Goal: Information Seeking & Learning: Find specific fact

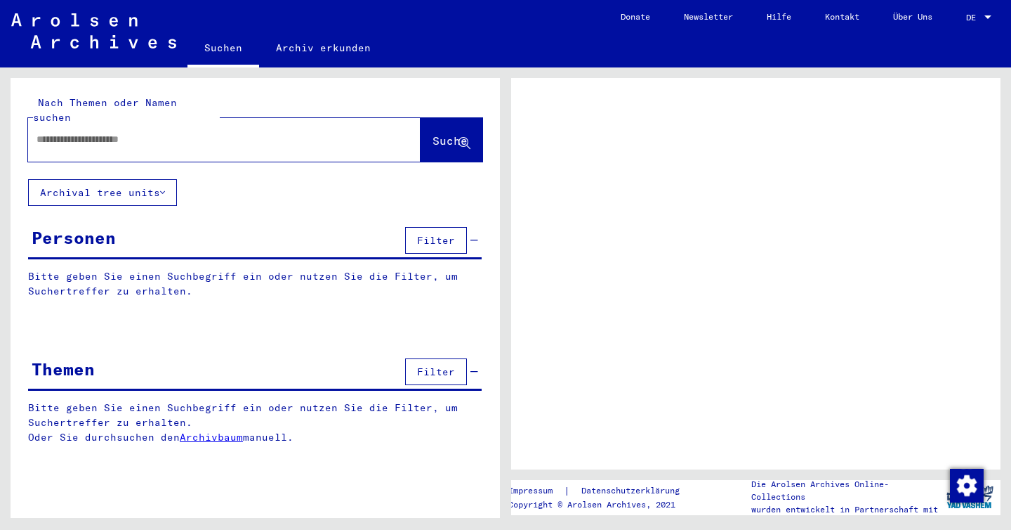
click at [94, 132] on input "text" at bounding box center [212, 139] width 350 height 15
type input "**********"
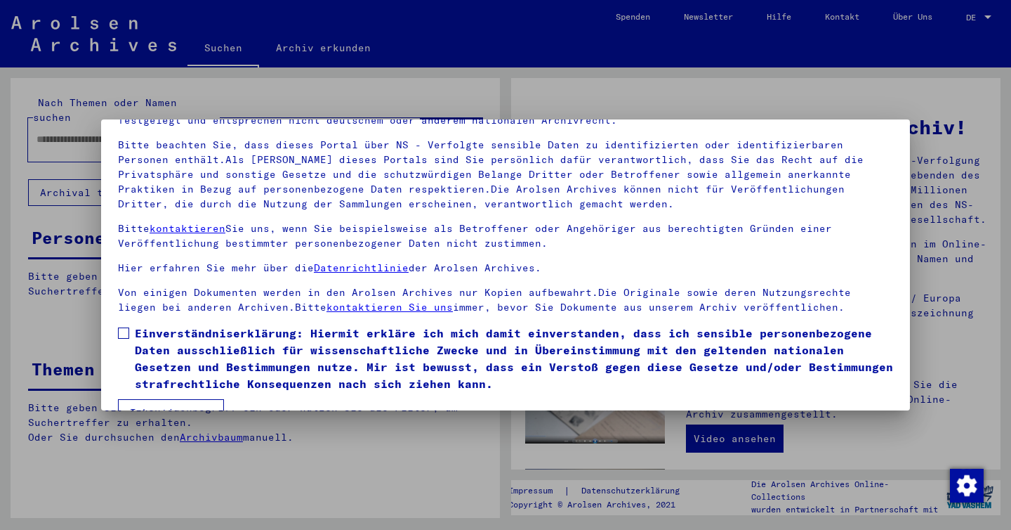
scroll to position [116, 0]
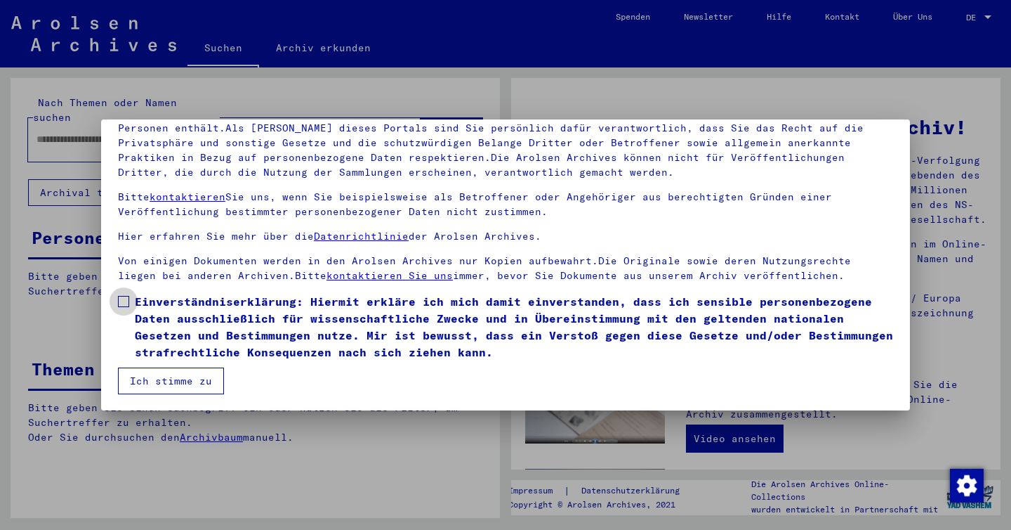
click at [126, 302] on span at bounding box center [123, 301] width 11 height 11
click at [156, 380] on button "Ich stimme zu" at bounding box center [171, 380] width 106 height 27
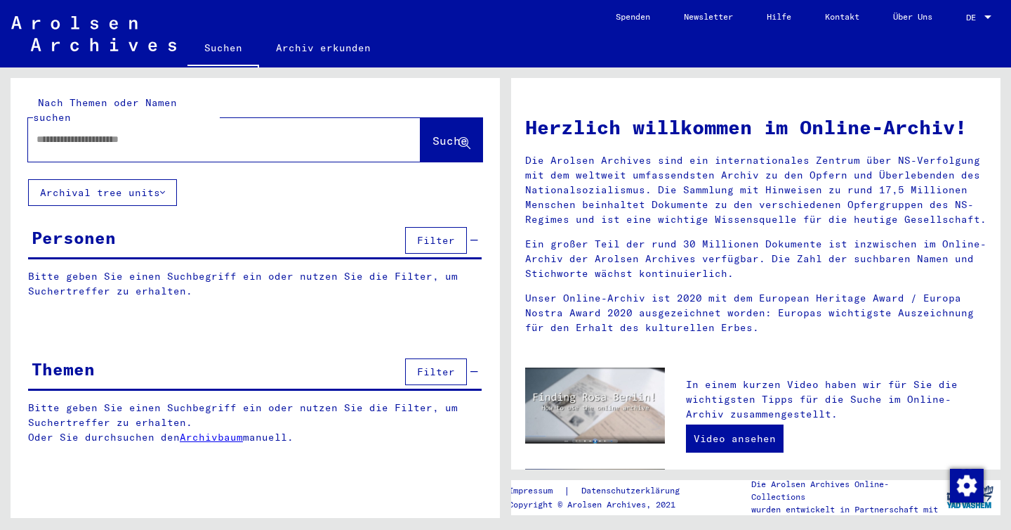
click at [66, 132] on input "text" at bounding box center [208, 139] width 342 height 15
type input "**********"
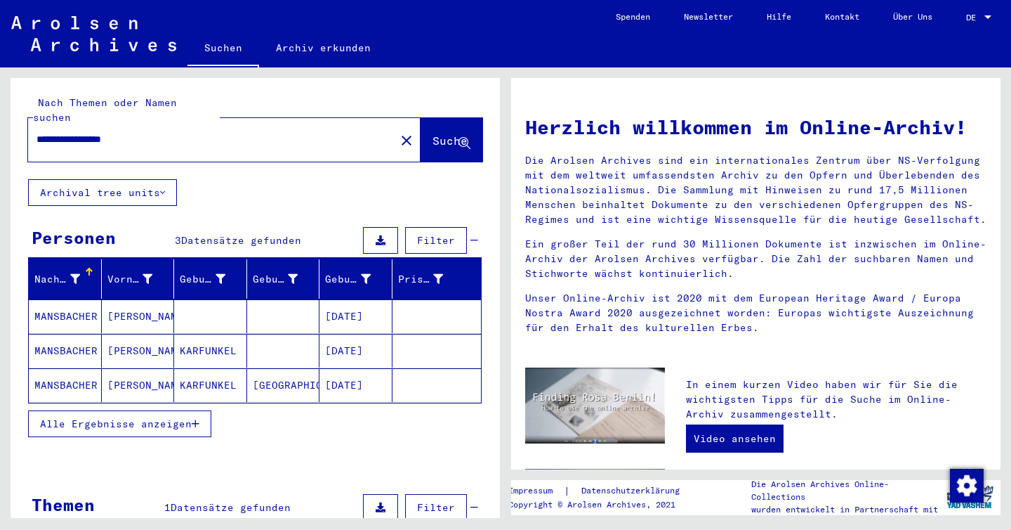
scroll to position [9, 0]
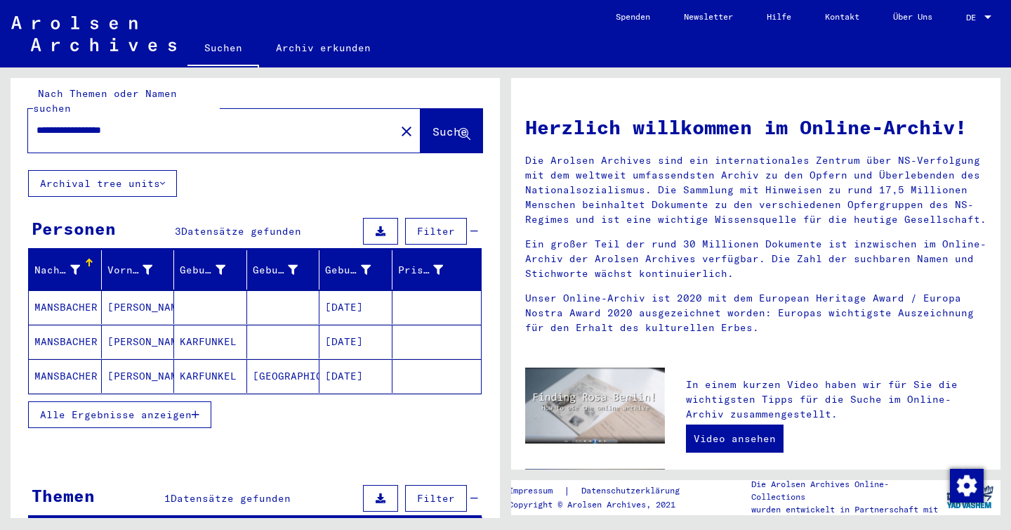
click at [76, 298] on mat-cell "MANSBACHER" at bounding box center [65, 307] width 73 height 34
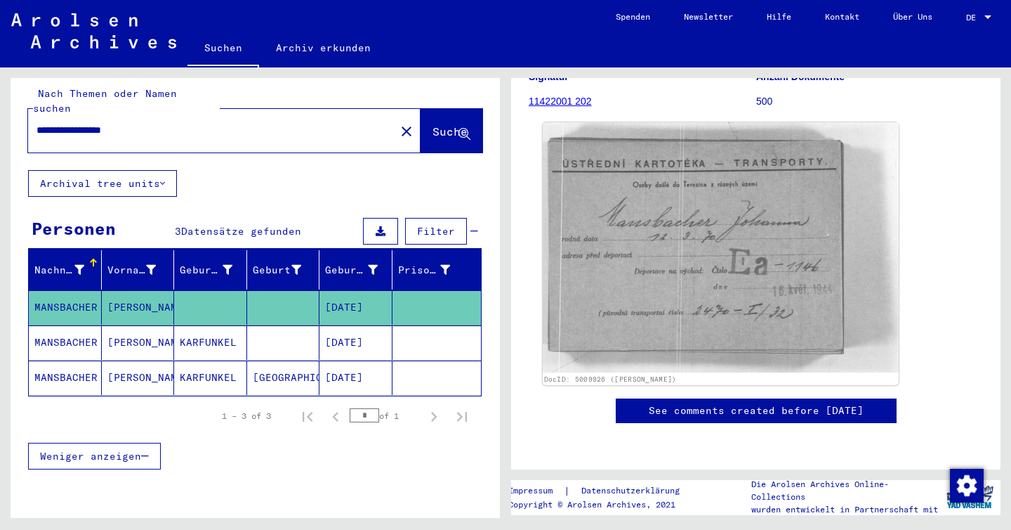
scroll to position [184, 0]
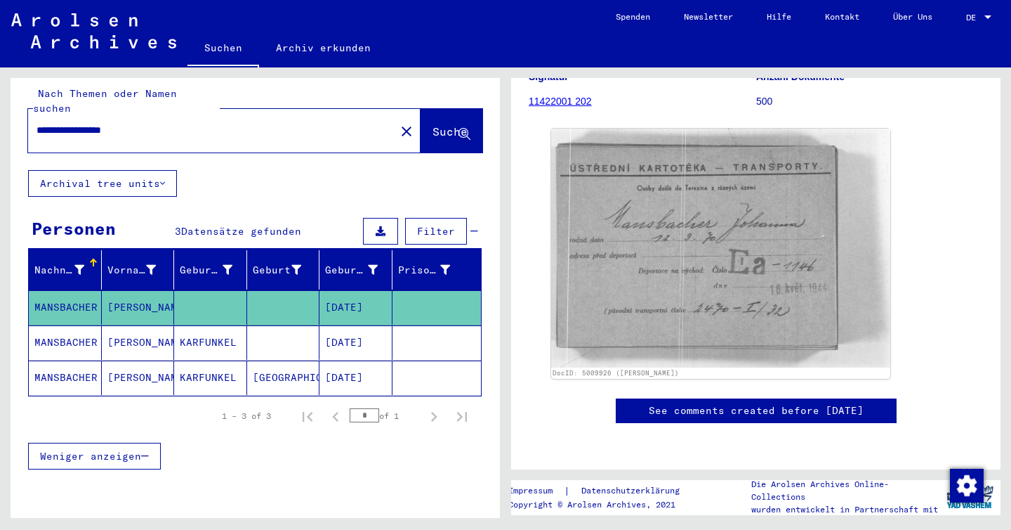
click at [268, 332] on mat-cell at bounding box center [283, 342] width 73 height 34
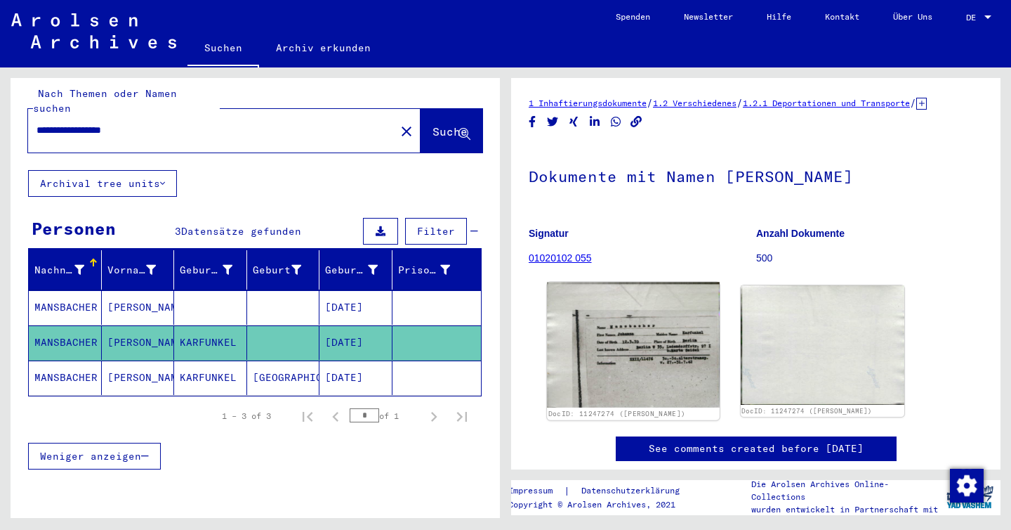
click at [618, 395] on img at bounding box center [633, 345] width 172 height 126
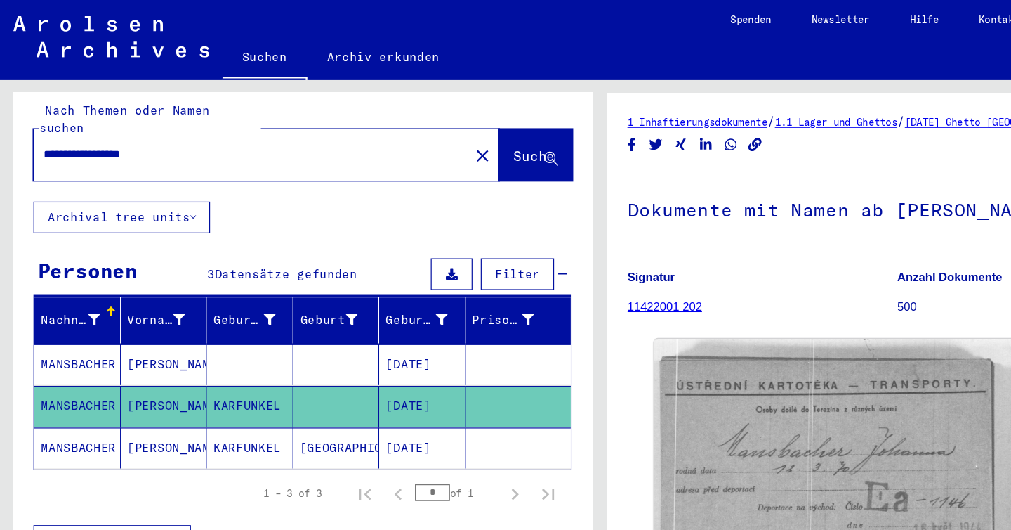
click at [125, 364] on mat-cell "[PERSON_NAME]" at bounding box center [138, 377] width 73 height 34
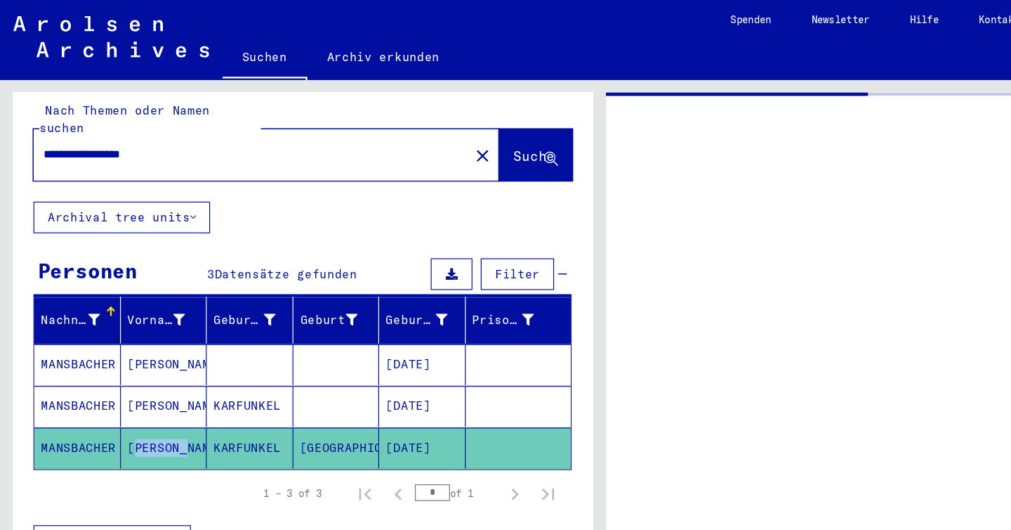
click at [125, 364] on mat-cell "[PERSON_NAME]" at bounding box center [138, 377] width 73 height 34
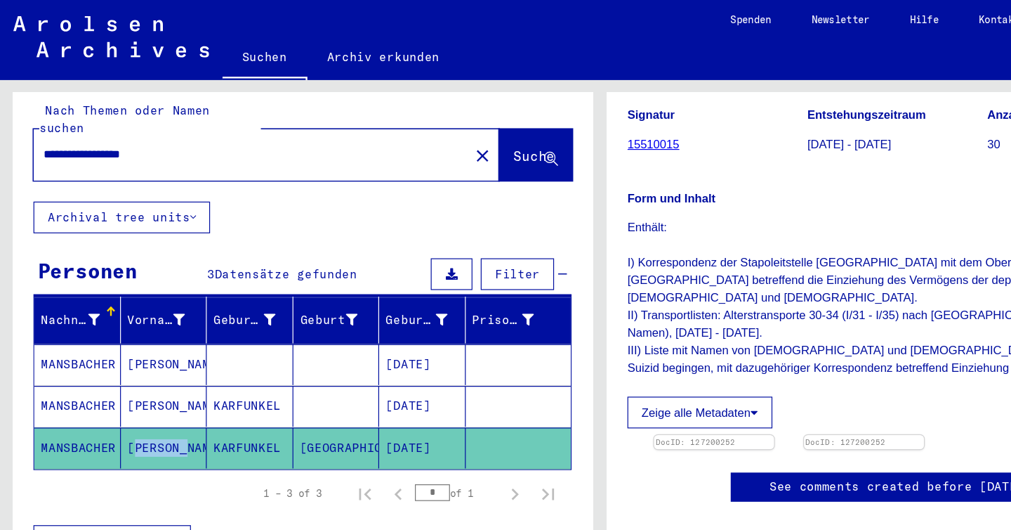
scroll to position [421, 0]
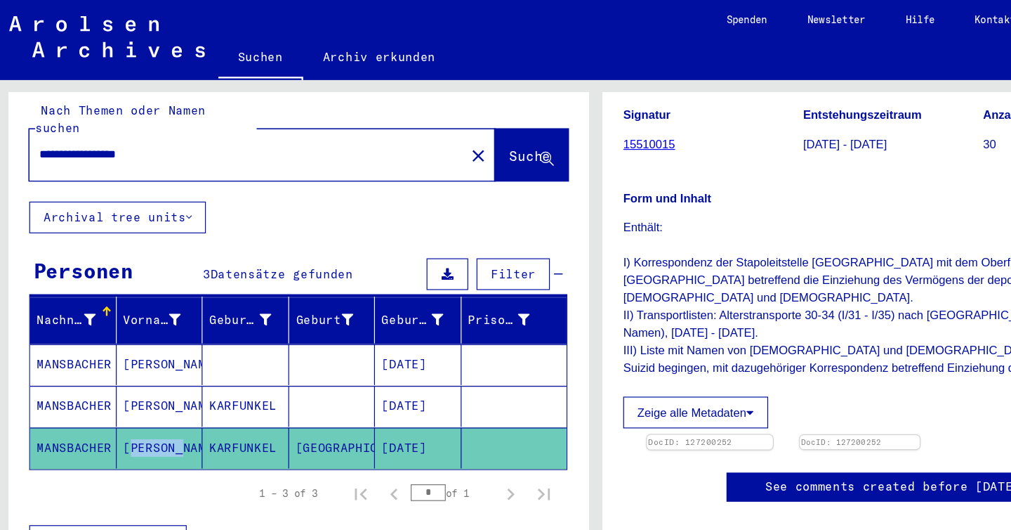
click at [593, 367] on img at bounding box center [602, 367] width 106 height 0
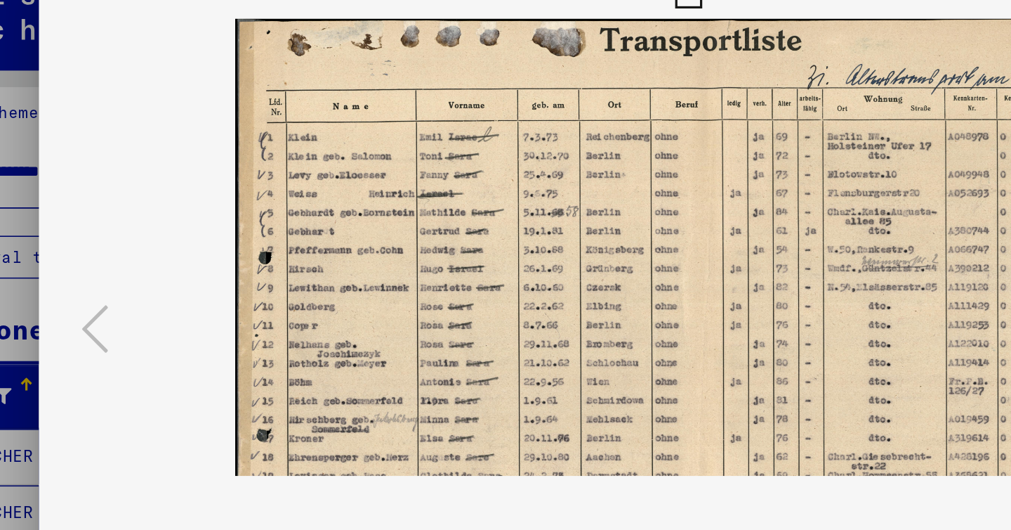
click at [289, 129] on img at bounding box center [506, 229] width 714 height 389
